Goal: Information Seeking & Learning: Find specific fact

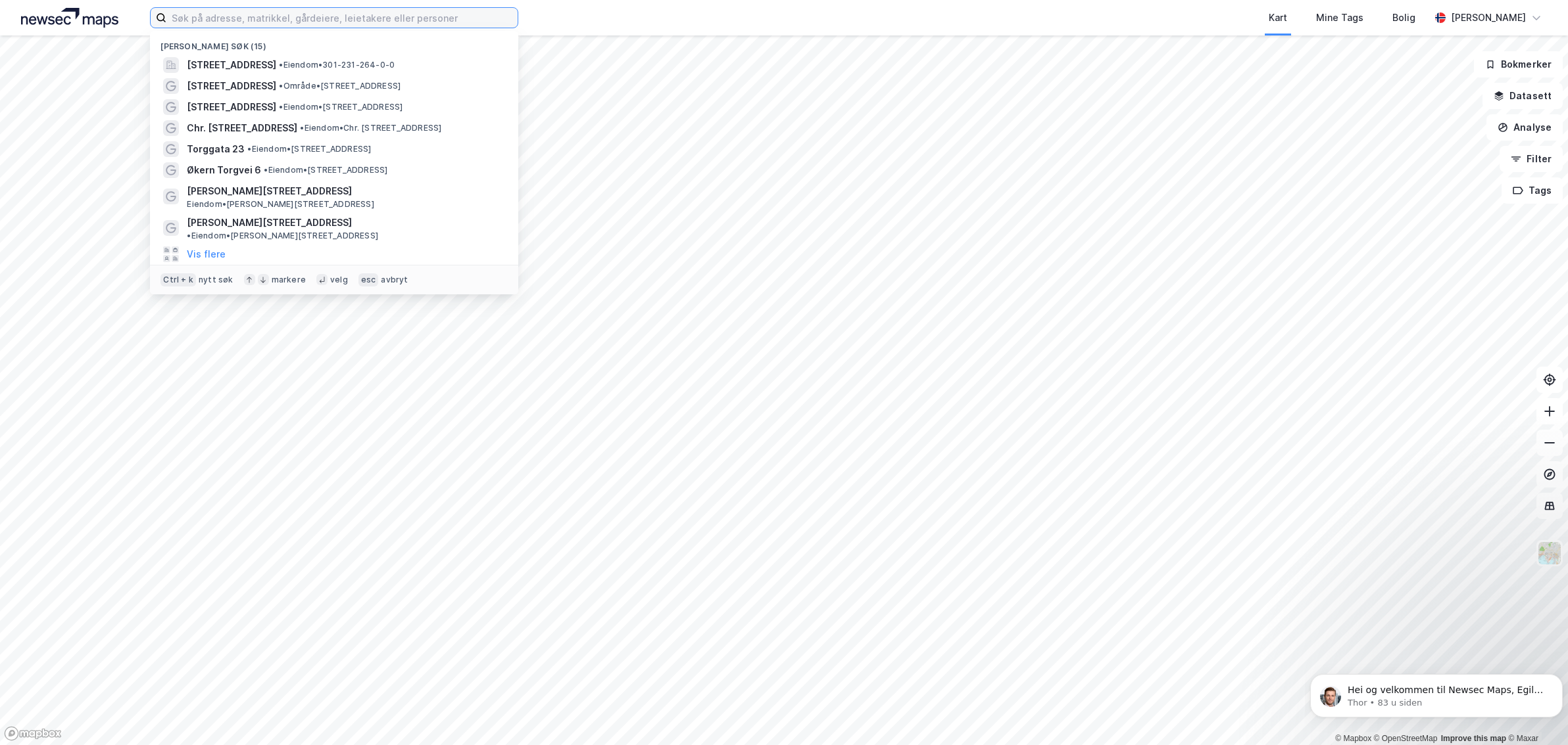
click at [433, 13] on input at bounding box center [342, 18] width 351 height 20
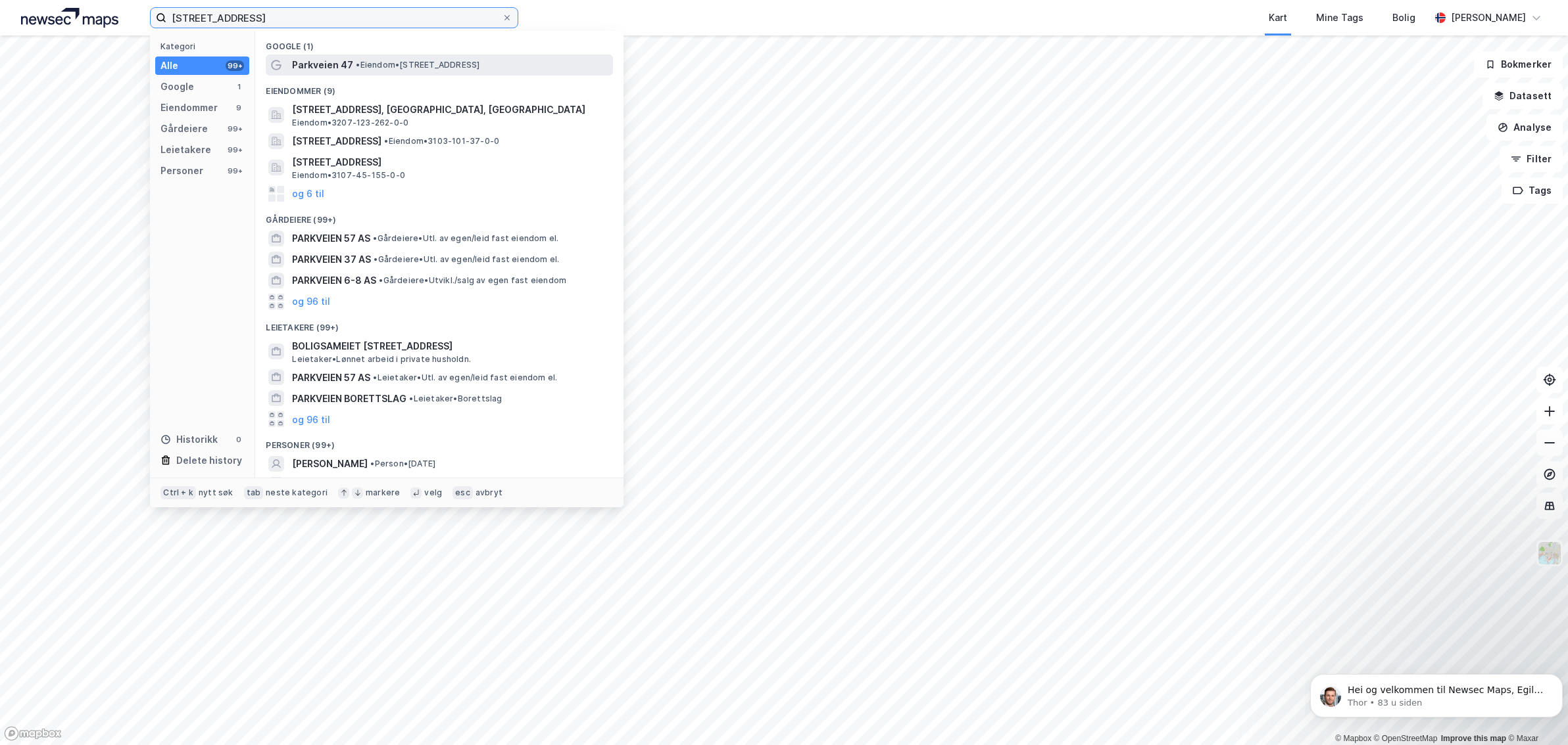
type input "[STREET_ADDRESS]"
click at [337, 54] on div "Parkveien 47 • Eiendom • [STREET_ADDRESS]" at bounding box center [439, 65] width 347 height 21
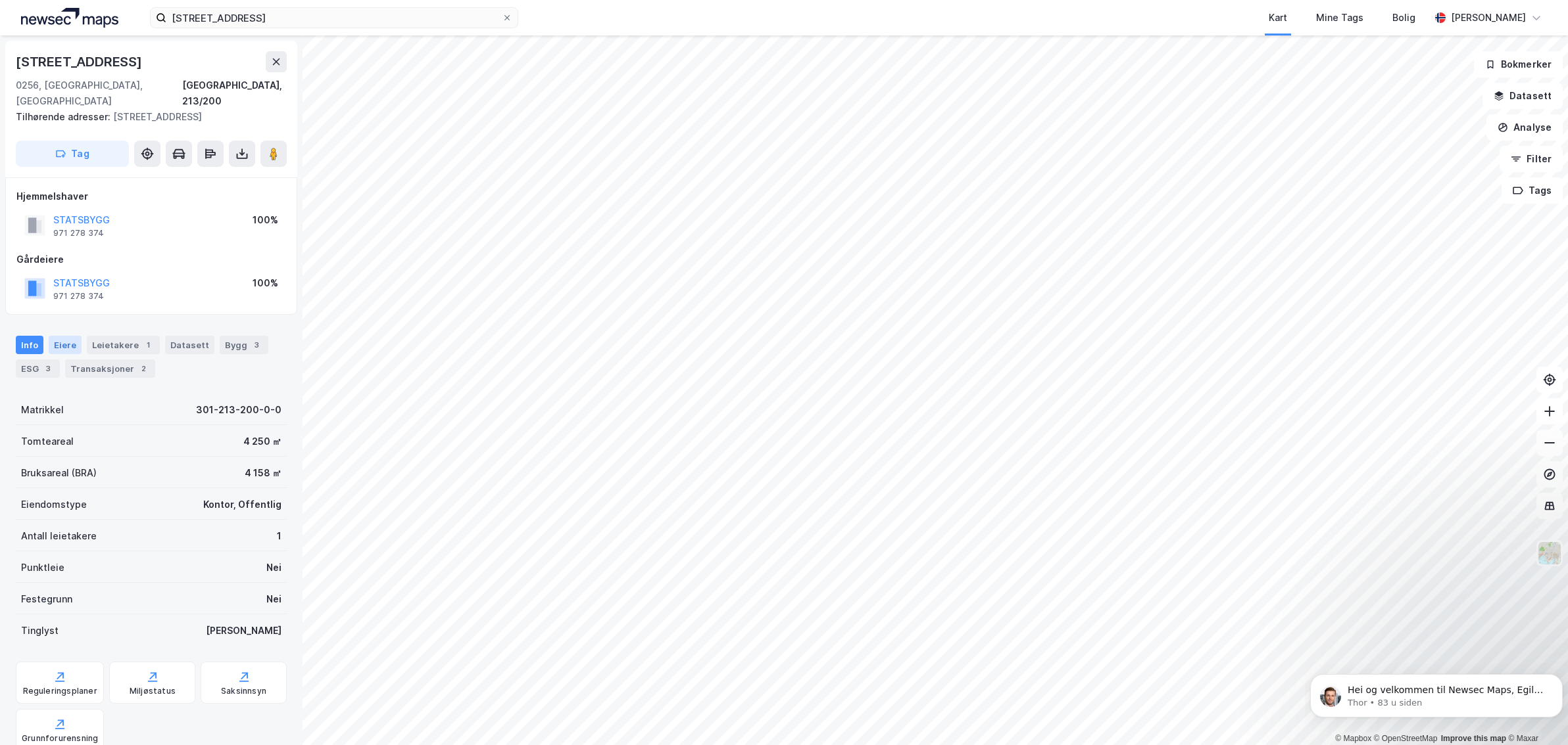
click at [65, 336] on div "Eiere" at bounding box center [65, 345] width 33 height 19
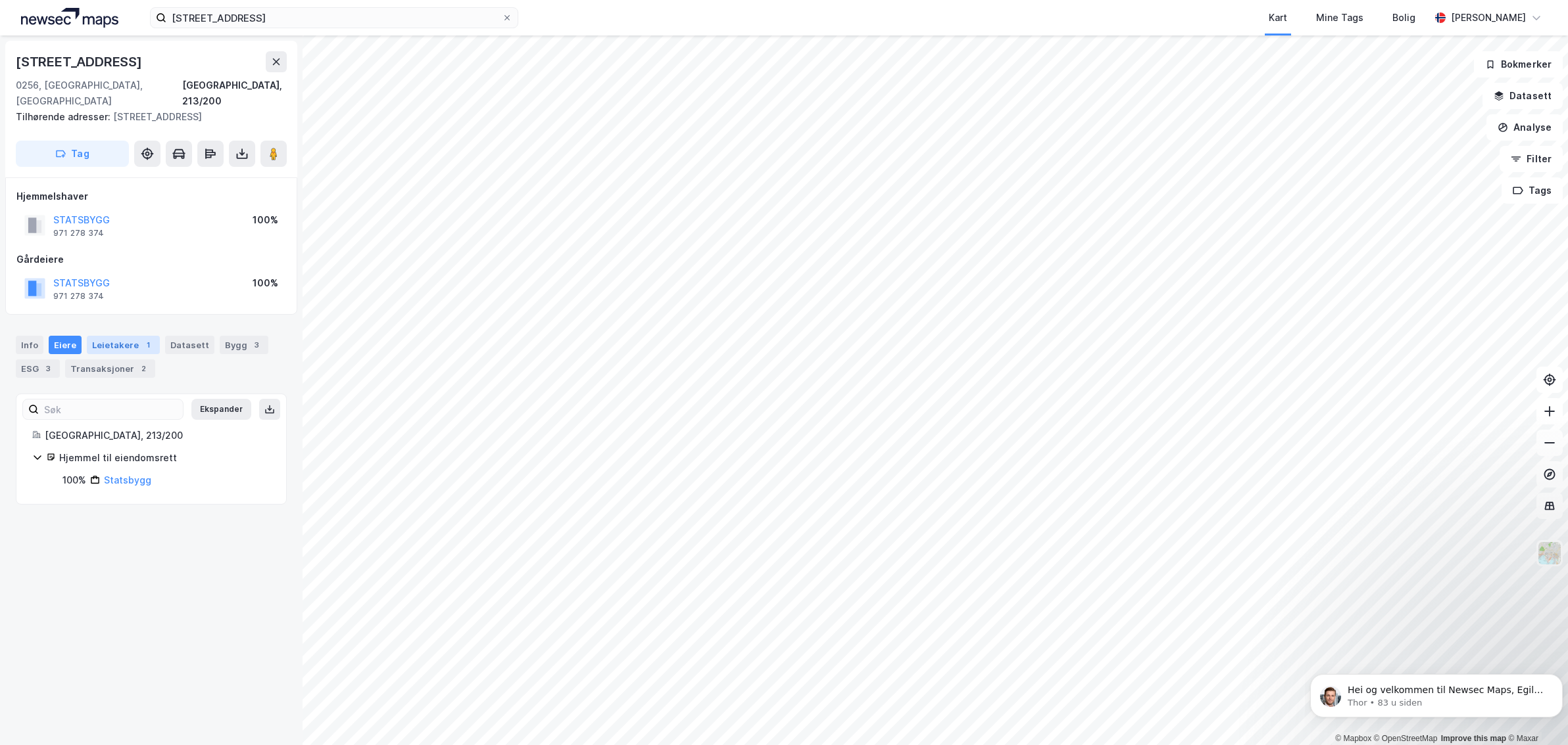
click at [112, 336] on div "Leietakere 1" at bounding box center [123, 345] width 73 height 19
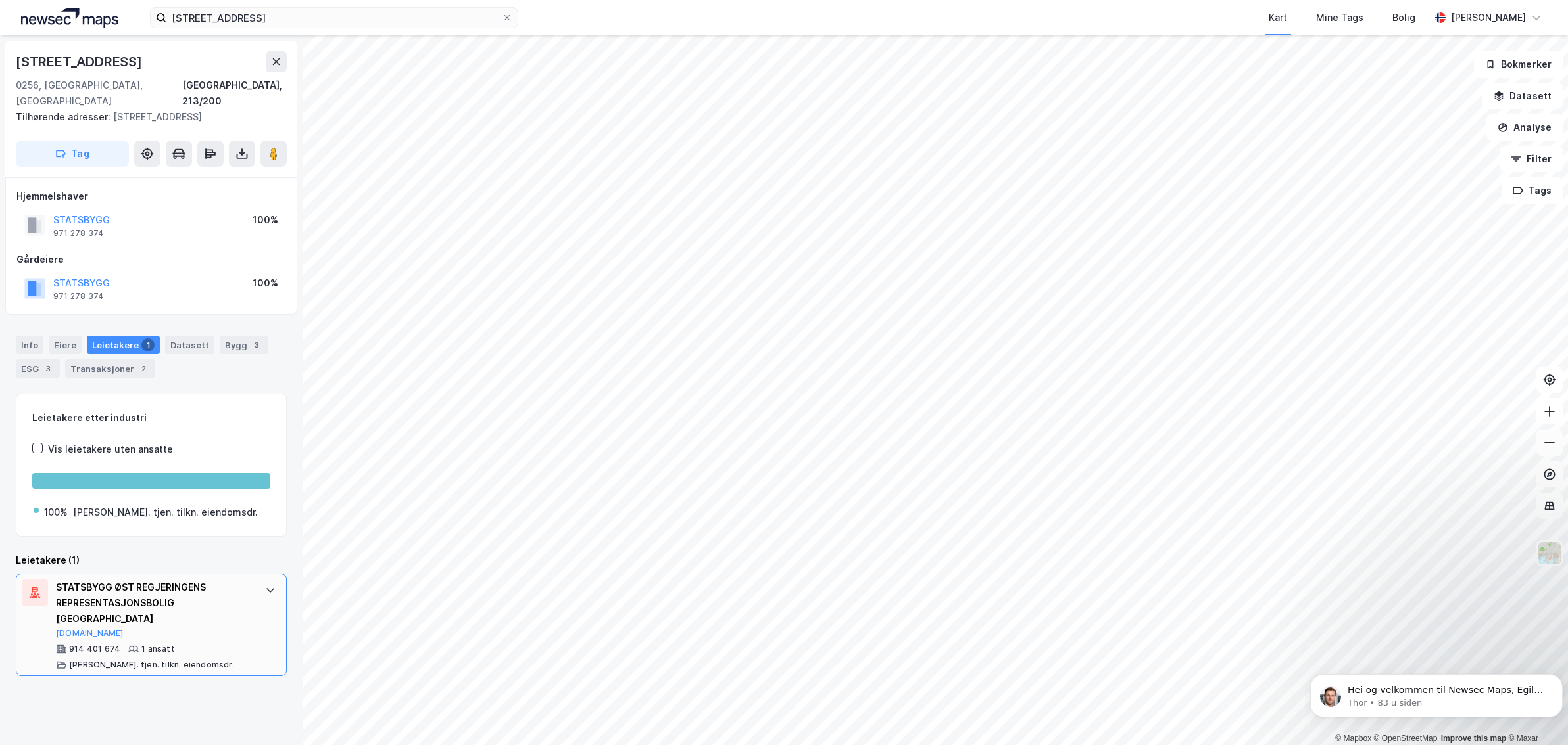
click at [162, 580] on div "STATSBYGG ØST REGJERINGENS REPRESENTASJONSBOLIG [GEOGRAPHIC_DATA]" at bounding box center [153, 603] width 196 height 47
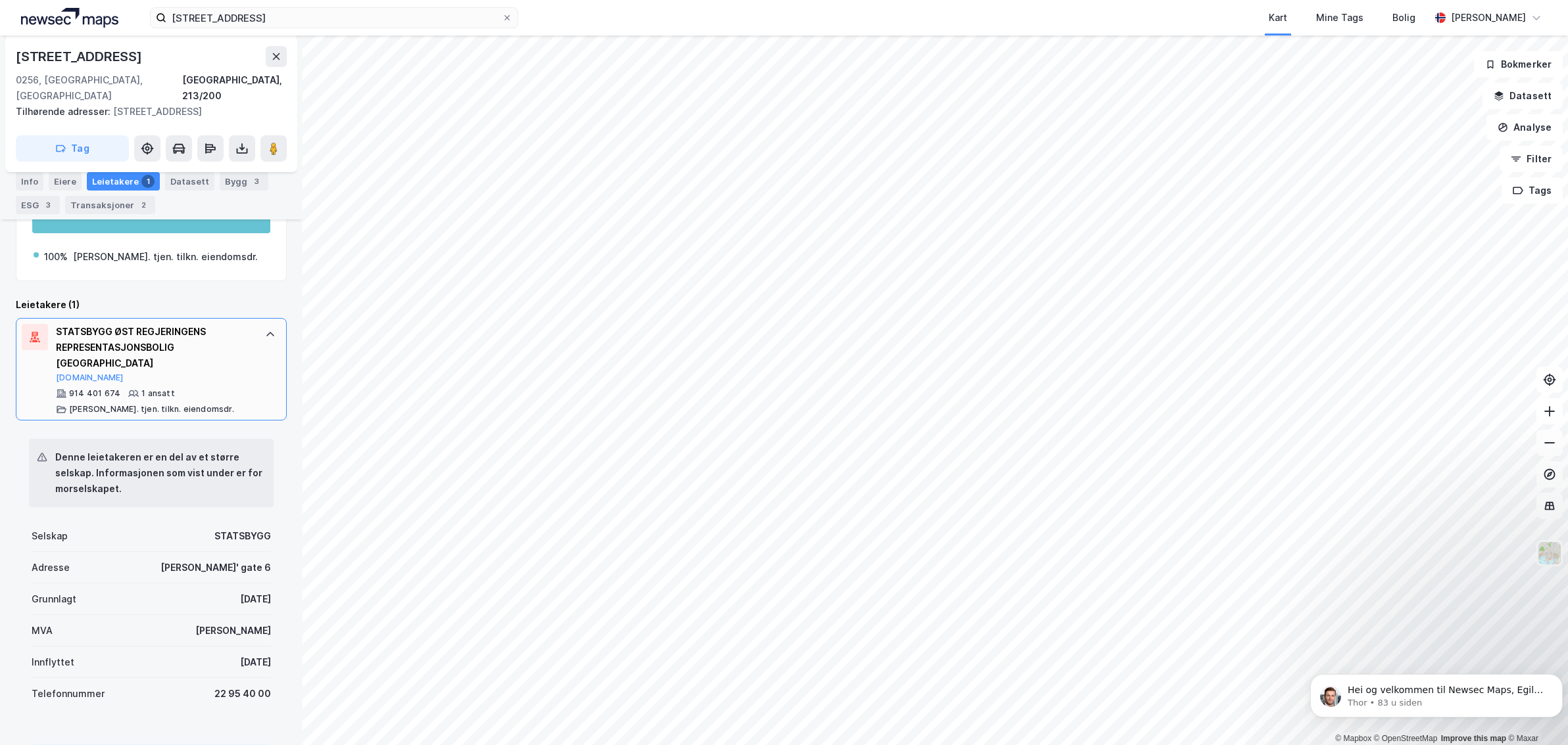
scroll to position [263, 0]
